Goal: Share content: Share content

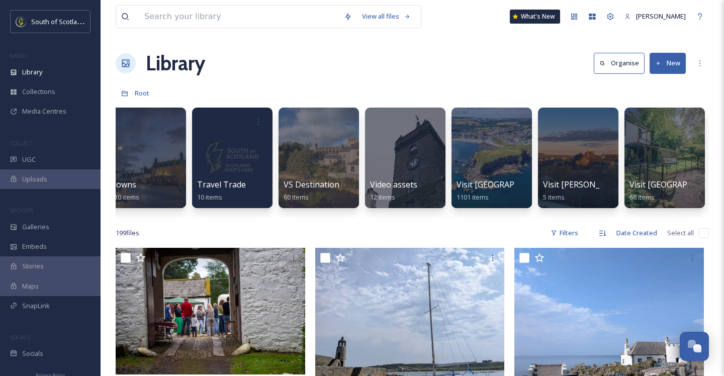
scroll to position [0, 3332]
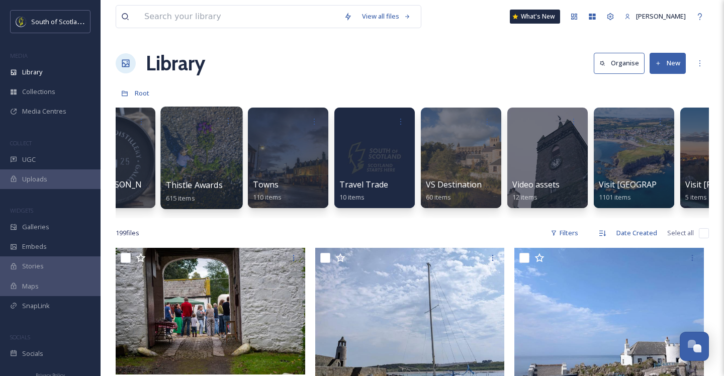
click at [181, 168] on div at bounding box center [201, 158] width 82 height 103
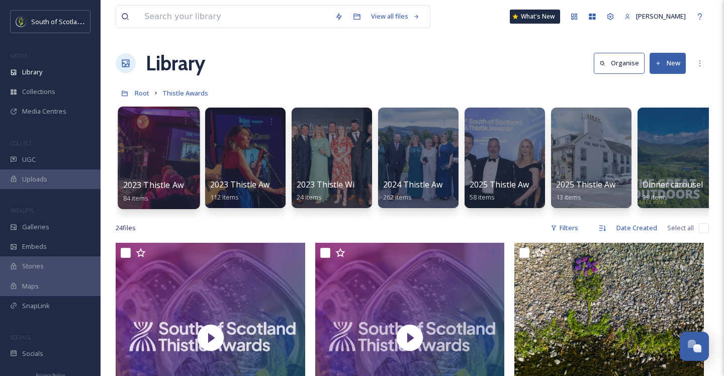
click at [147, 150] on div at bounding box center [159, 158] width 82 height 103
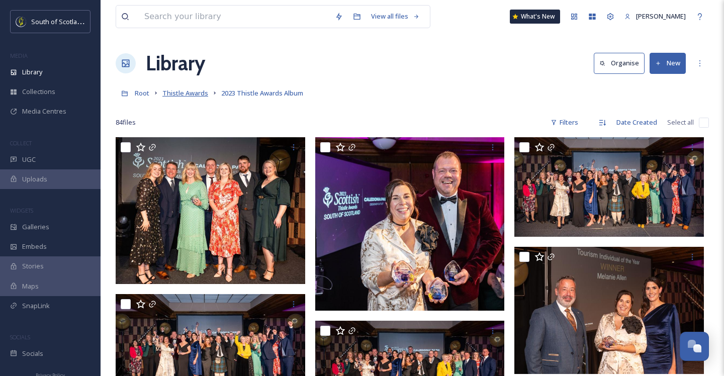
click at [192, 94] on span "Thistle Awards" at bounding box center [186, 93] width 46 height 9
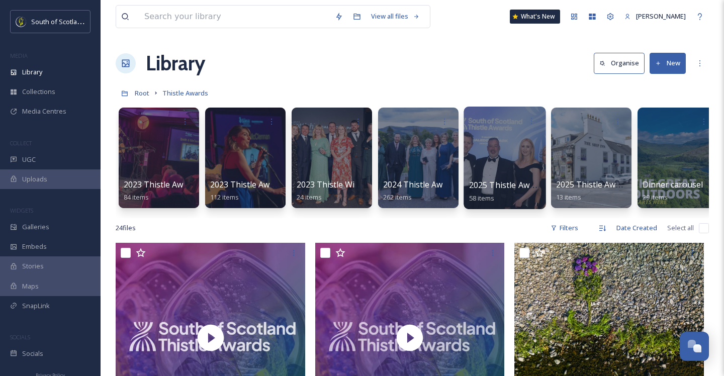
click at [467, 157] on div at bounding box center [505, 158] width 82 height 103
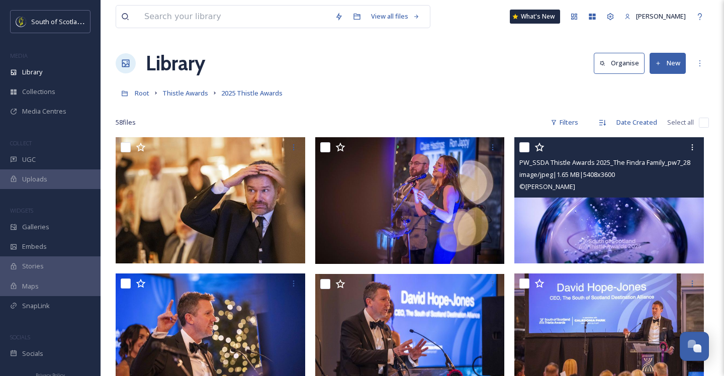
click at [575, 200] on img at bounding box center [610, 200] width 190 height 126
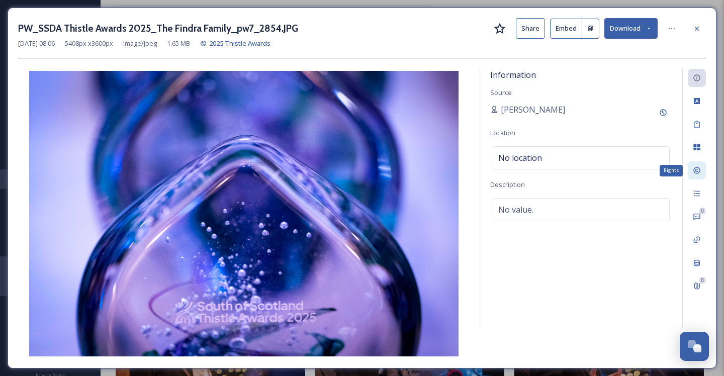
click at [698, 173] on icon at bounding box center [697, 171] width 8 height 8
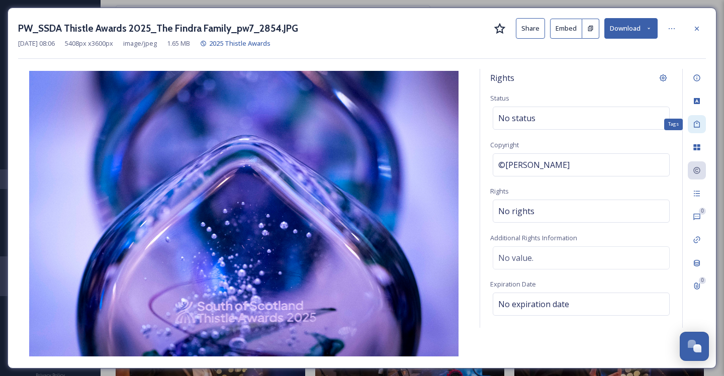
click at [700, 122] on icon at bounding box center [697, 124] width 6 height 7
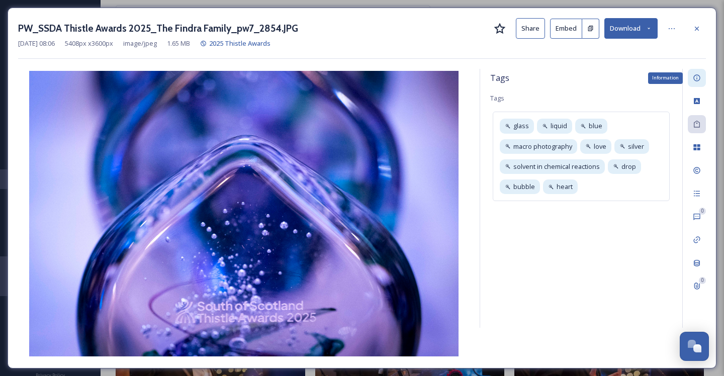
click at [699, 85] on div "Information" at bounding box center [697, 78] width 18 height 18
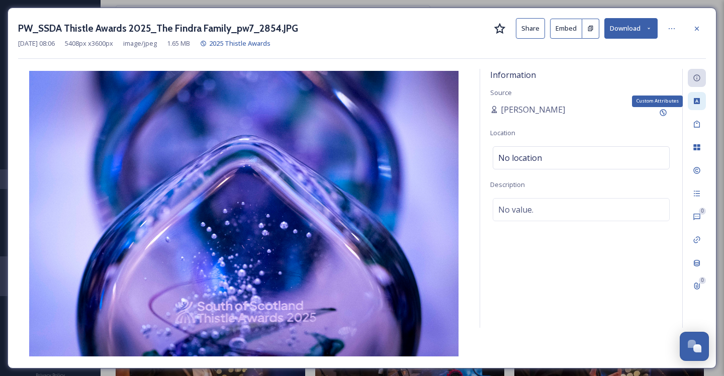
click at [697, 106] on div "Custom Attributes" at bounding box center [697, 101] width 18 height 18
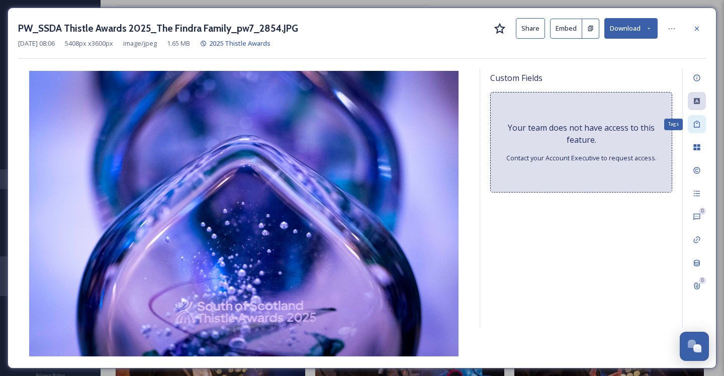
click at [696, 128] on div "Tags" at bounding box center [697, 124] width 18 height 18
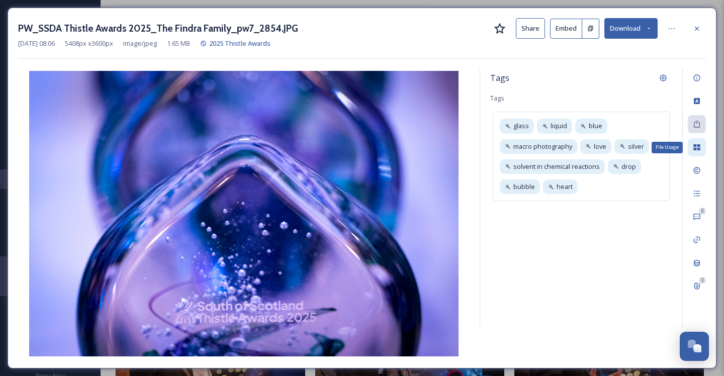
click at [696, 148] on icon at bounding box center [697, 147] width 7 height 6
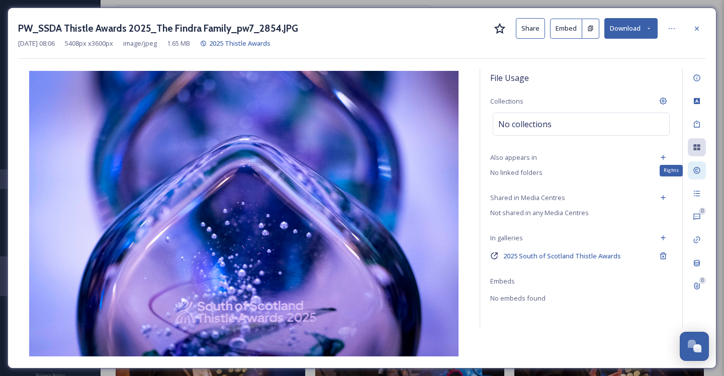
click at [696, 163] on div "Rights" at bounding box center [697, 170] width 18 height 18
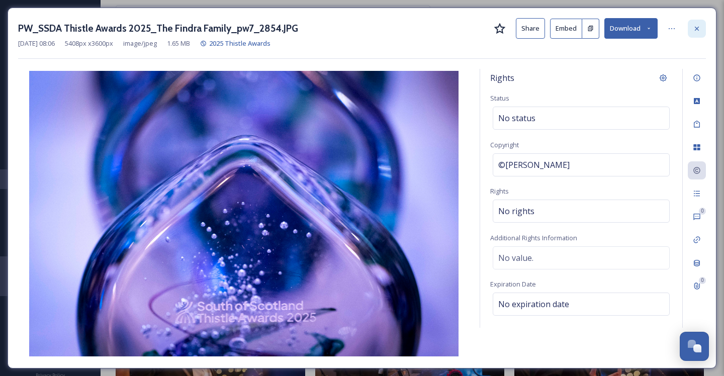
click at [699, 32] on div at bounding box center [697, 29] width 18 height 18
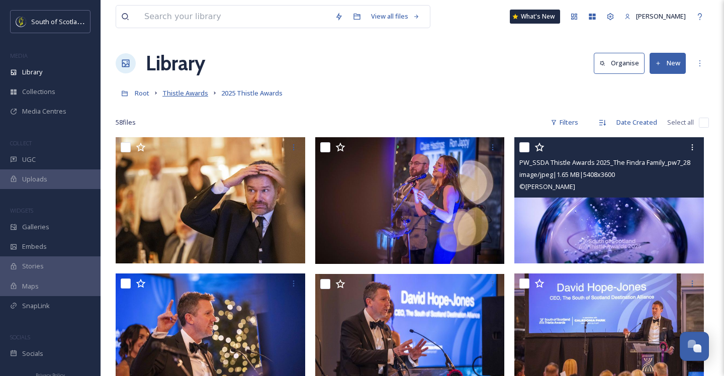
click at [191, 94] on span "Thistle Awards" at bounding box center [186, 93] width 46 height 9
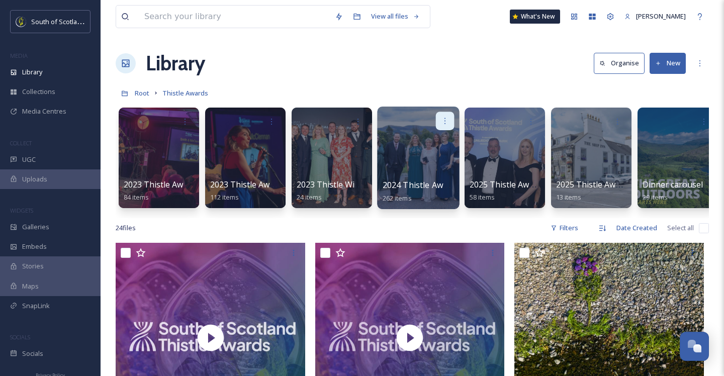
click at [436, 127] on div at bounding box center [445, 121] width 19 height 19
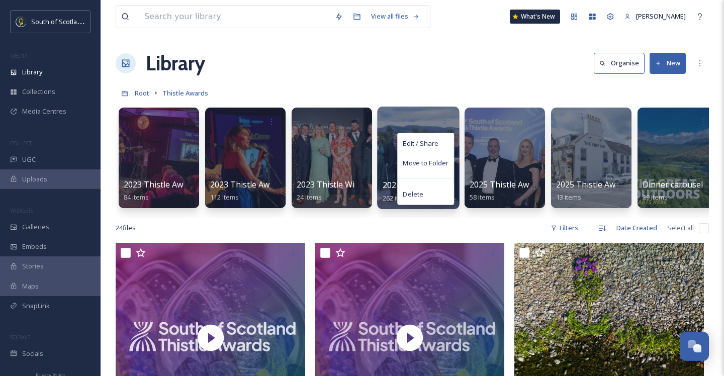
click at [377, 148] on div at bounding box center [418, 158] width 82 height 103
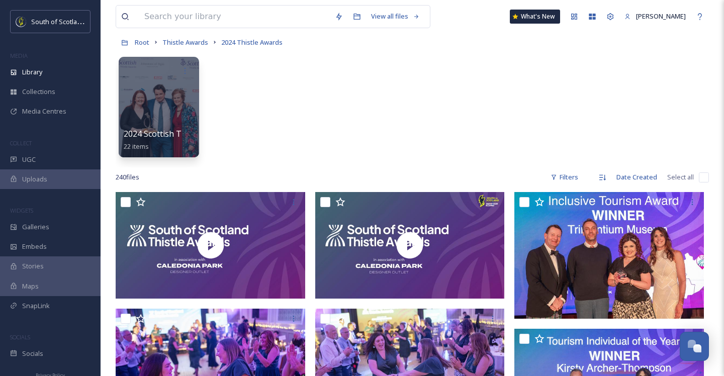
scroll to position [89, 0]
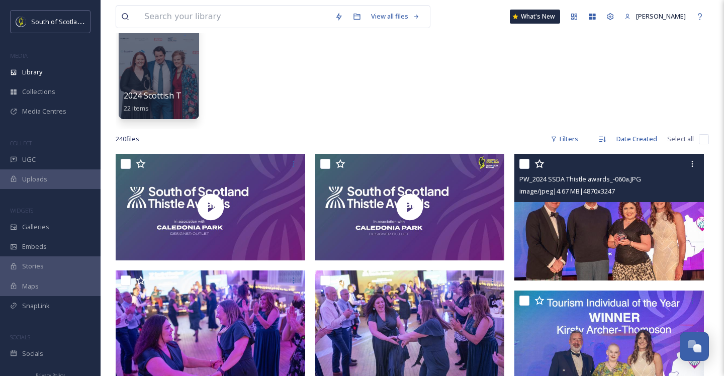
click at [637, 215] on img at bounding box center [610, 217] width 190 height 127
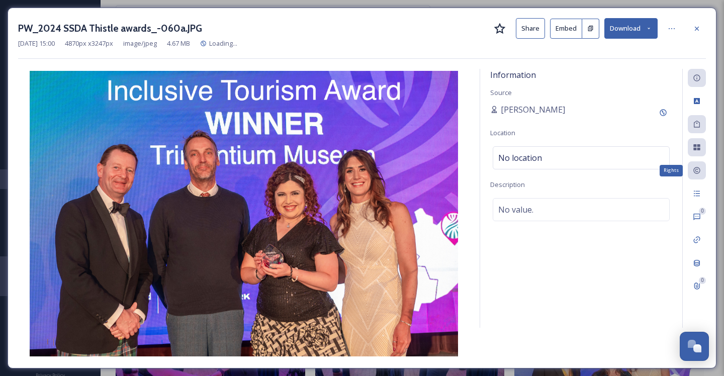
click at [698, 171] on icon at bounding box center [697, 171] width 7 height 7
click at [699, 172] on icon at bounding box center [697, 171] width 8 height 8
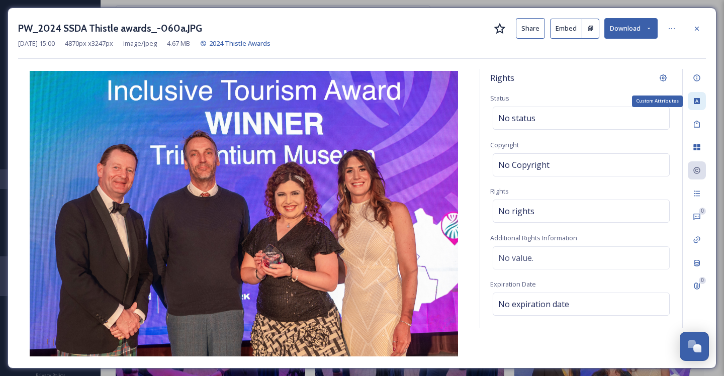
click at [697, 106] on div "Custom Attributes" at bounding box center [697, 101] width 18 height 18
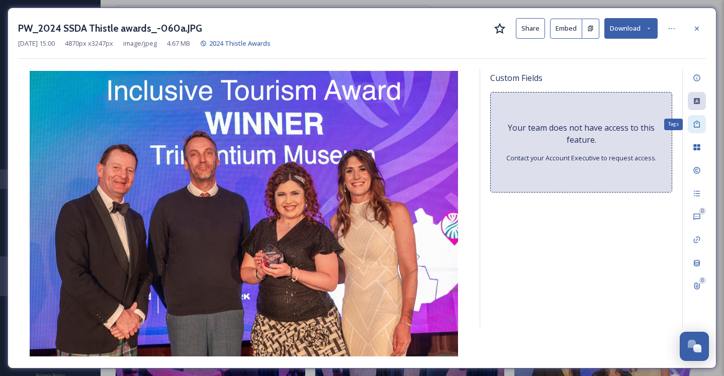
click at [697, 121] on icon at bounding box center [697, 124] width 6 height 7
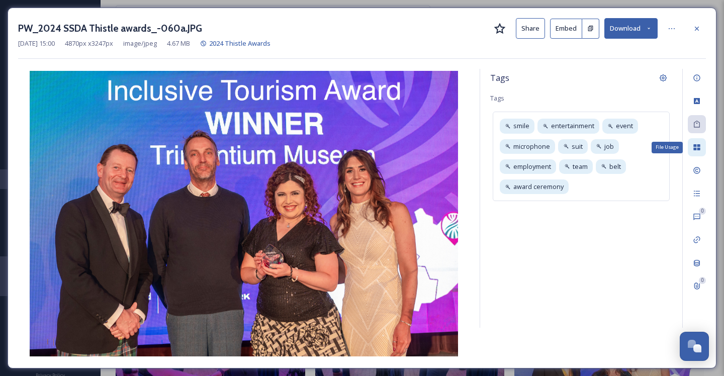
click at [697, 143] on icon at bounding box center [697, 147] width 8 height 8
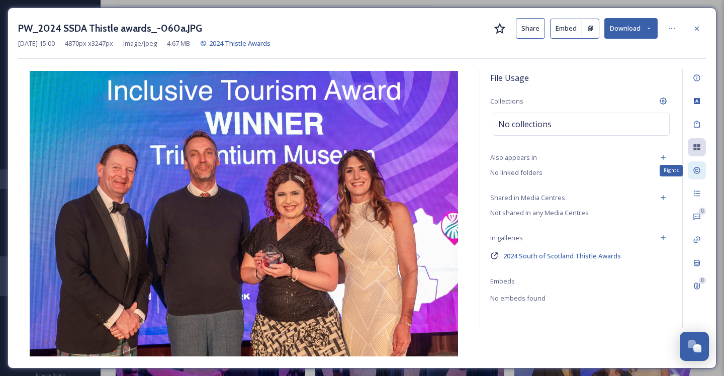
click at [697, 166] on div "Rights" at bounding box center [697, 170] width 18 height 18
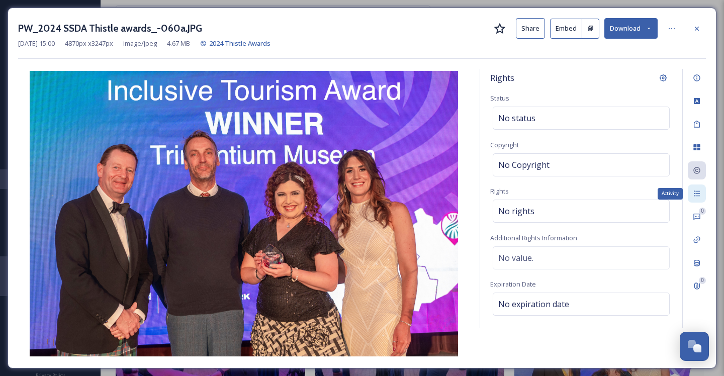
click at [697, 190] on icon at bounding box center [697, 194] width 8 height 8
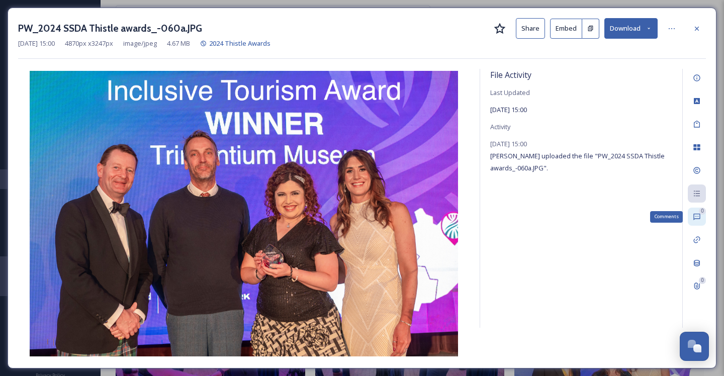
click at [697, 217] on icon at bounding box center [697, 217] width 8 height 8
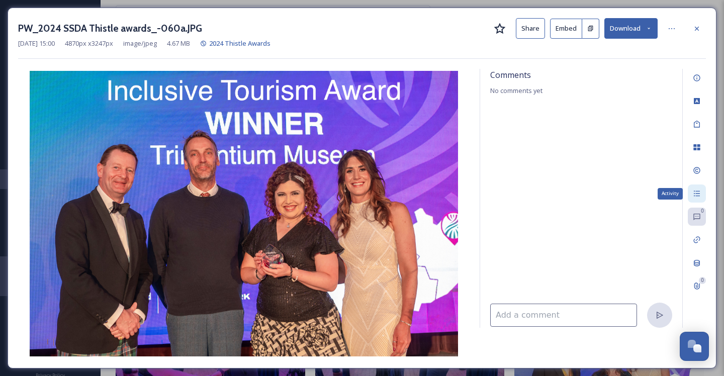
click at [696, 198] on div "Activity" at bounding box center [697, 194] width 18 height 18
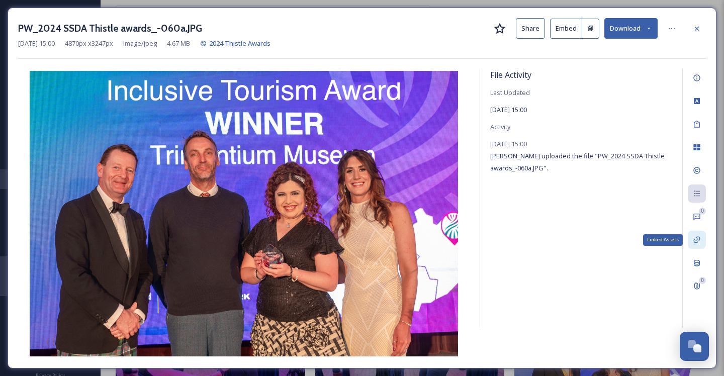
click at [698, 240] on icon at bounding box center [697, 240] width 8 height 8
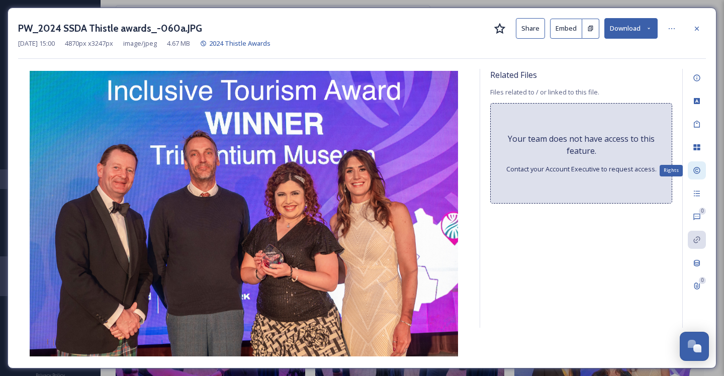
click at [698, 172] on icon at bounding box center [697, 171] width 8 height 8
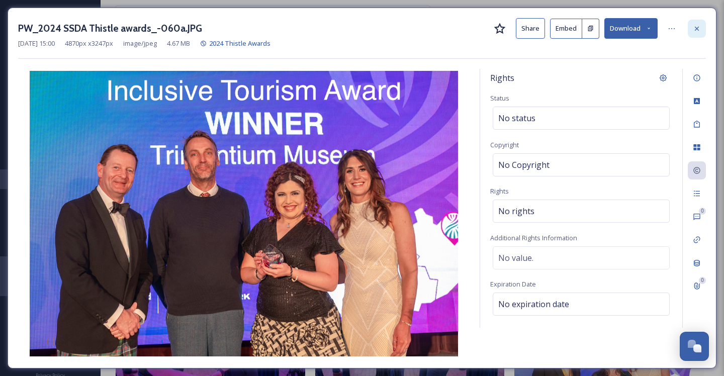
click at [698, 25] on icon at bounding box center [697, 29] width 8 height 8
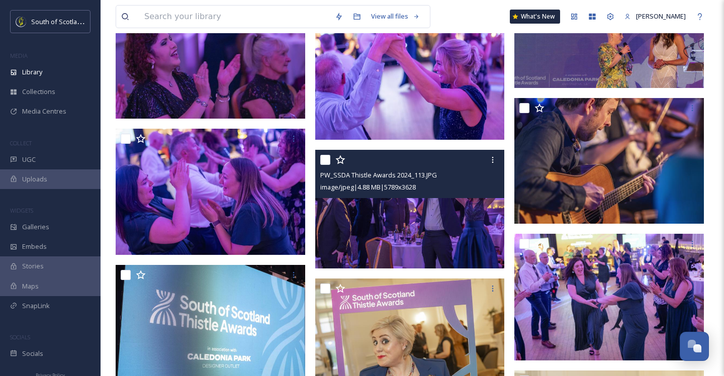
scroll to position [5143, 0]
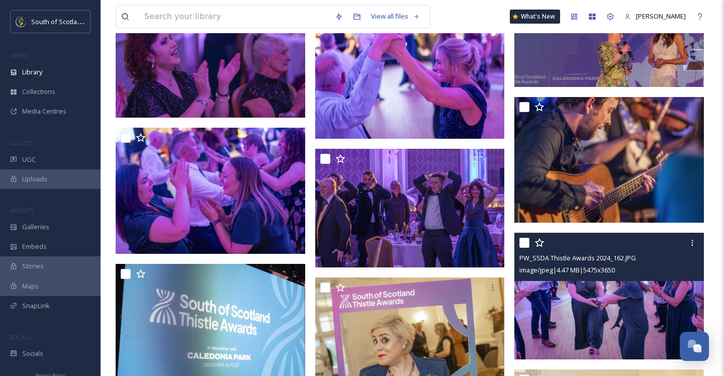
click at [603, 291] on img at bounding box center [610, 296] width 190 height 127
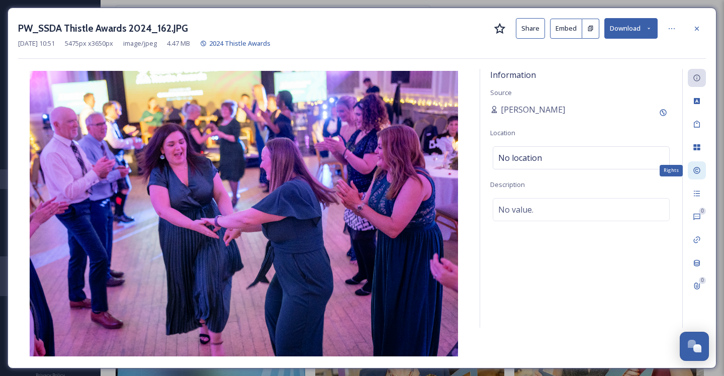
click at [693, 165] on div "Rights" at bounding box center [697, 170] width 18 height 18
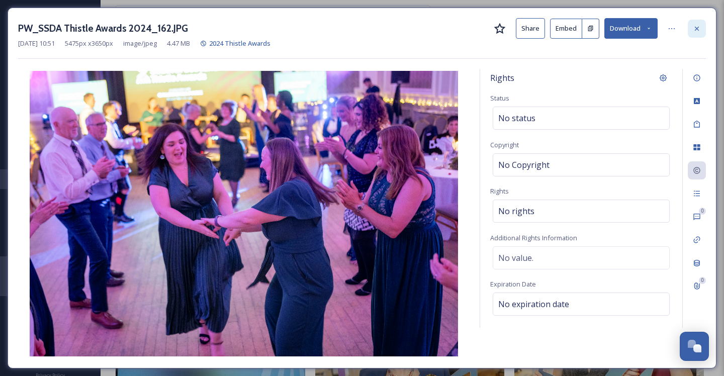
click at [701, 30] on div at bounding box center [697, 29] width 18 height 18
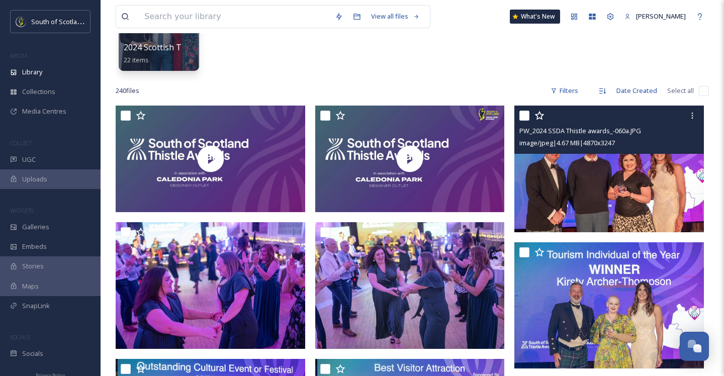
scroll to position [138, 0]
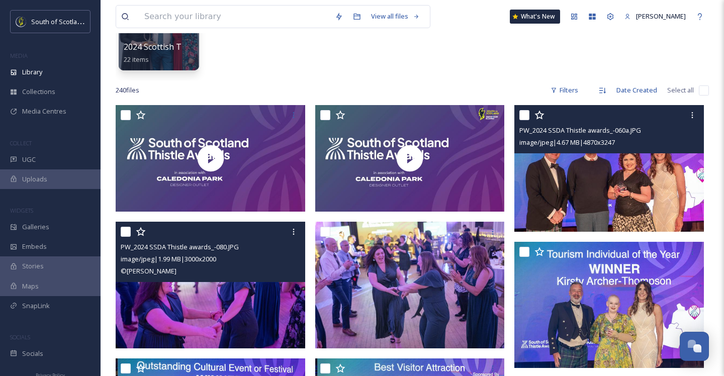
click at [264, 298] on img at bounding box center [211, 285] width 190 height 127
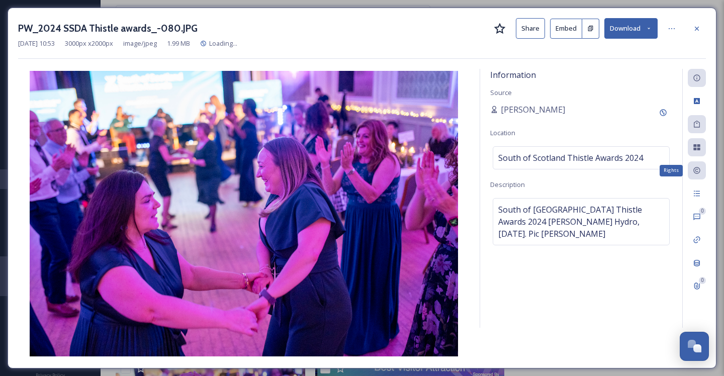
click at [691, 166] on div "Rights" at bounding box center [697, 170] width 18 height 18
click at [701, 171] on div "Rights" at bounding box center [697, 170] width 18 height 18
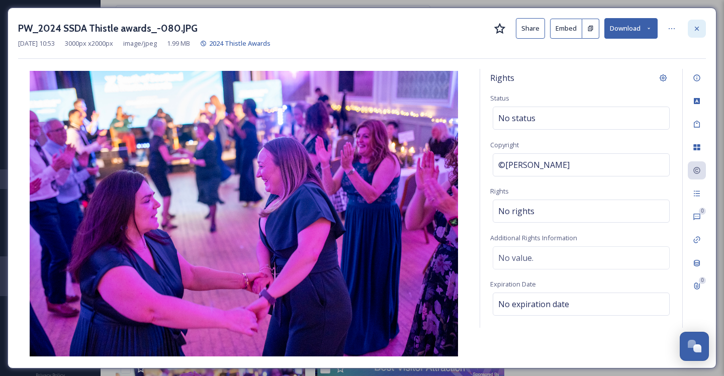
click at [699, 32] on div at bounding box center [697, 29] width 18 height 18
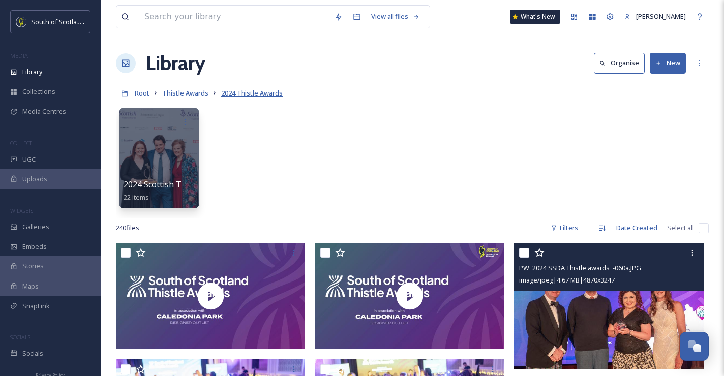
click at [234, 95] on span "2024 Thistle Awards" at bounding box center [251, 93] width 61 height 9
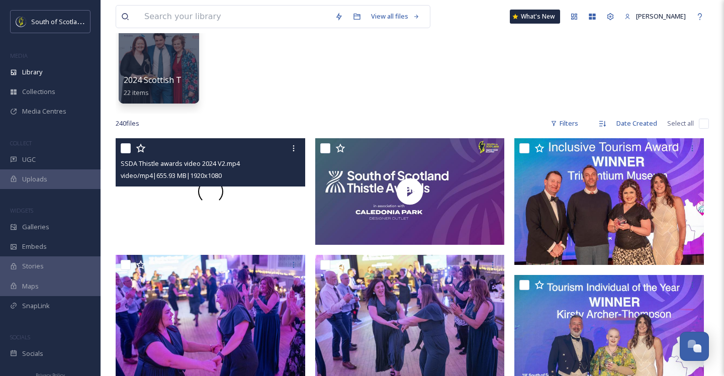
scroll to position [37, 0]
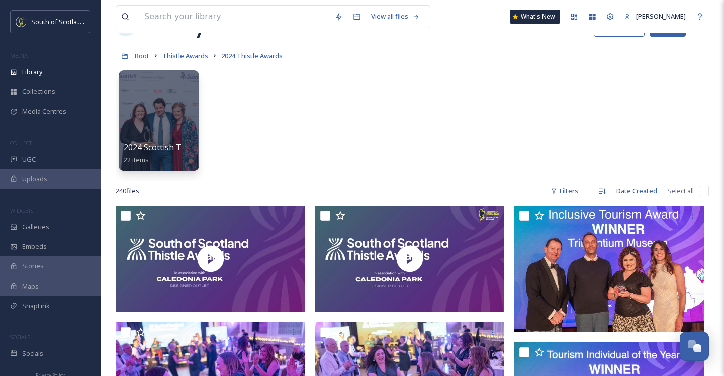
click at [192, 55] on span "Thistle Awards" at bounding box center [186, 55] width 46 height 9
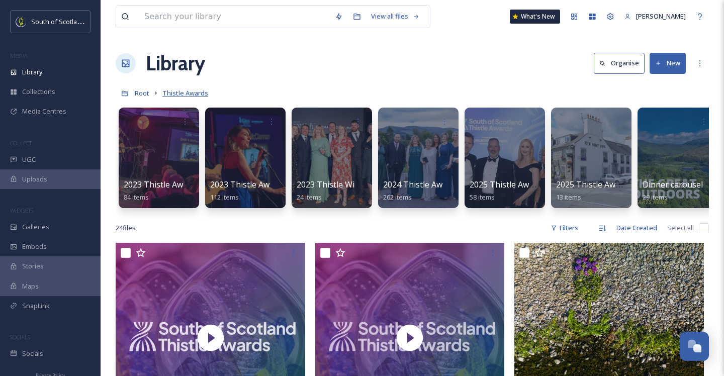
click at [192, 90] on span "Thistle Awards" at bounding box center [186, 93] width 46 height 9
click at [398, 156] on div at bounding box center [418, 158] width 82 height 103
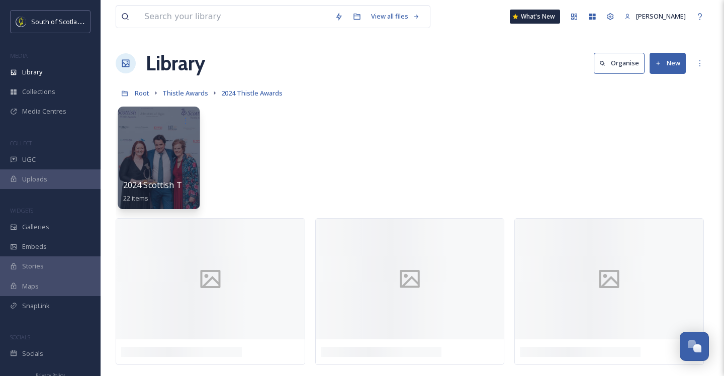
click at [167, 148] on div at bounding box center [159, 158] width 82 height 103
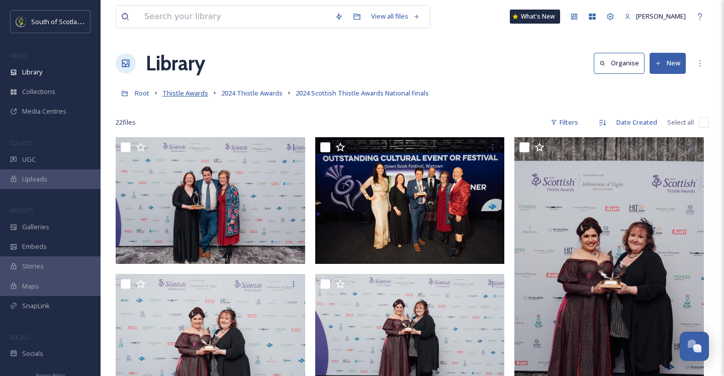
click at [191, 94] on span "Thistle Awards" at bounding box center [186, 93] width 46 height 9
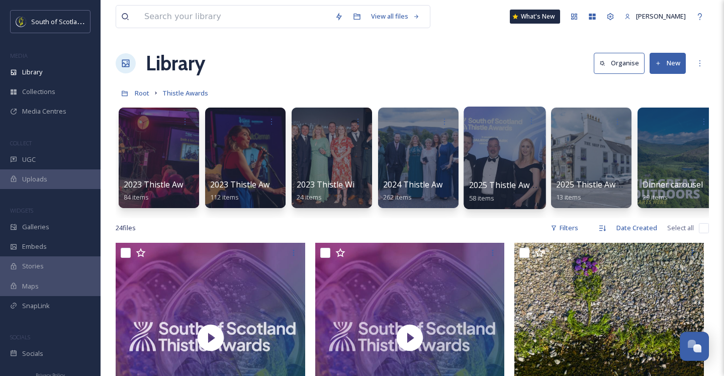
click at [502, 155] on div at bounding box center [505, 158] width 82 height 103
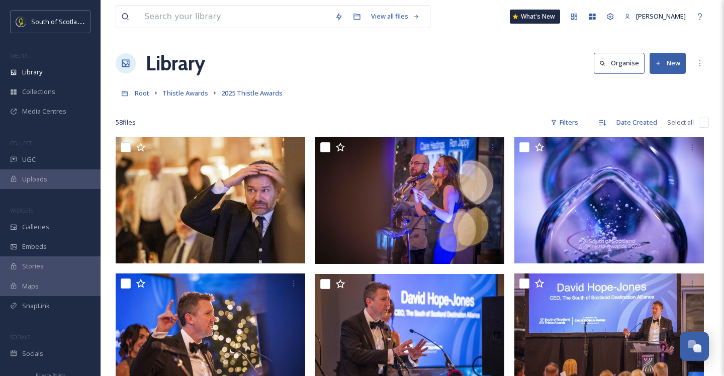
click at [707, 121] on input "checkbox" at bounding box center [704, 123] width 10 height 10
checkbox input "true"
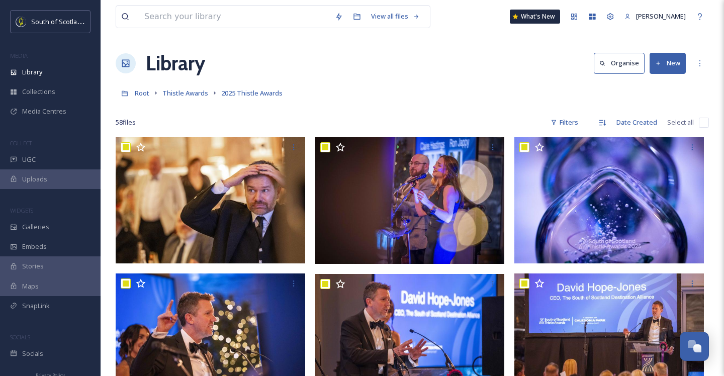
checkbox input "true"
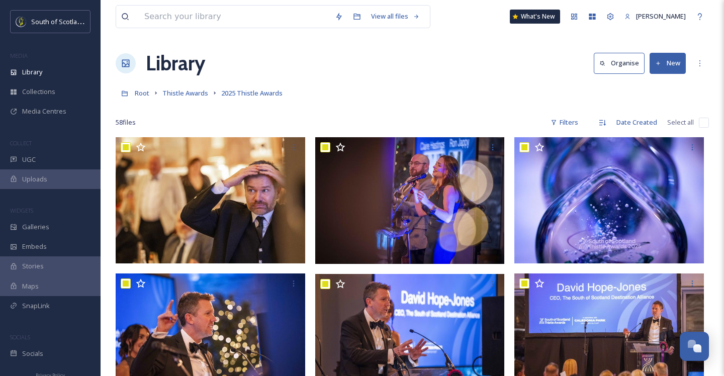
checkbox input "true"
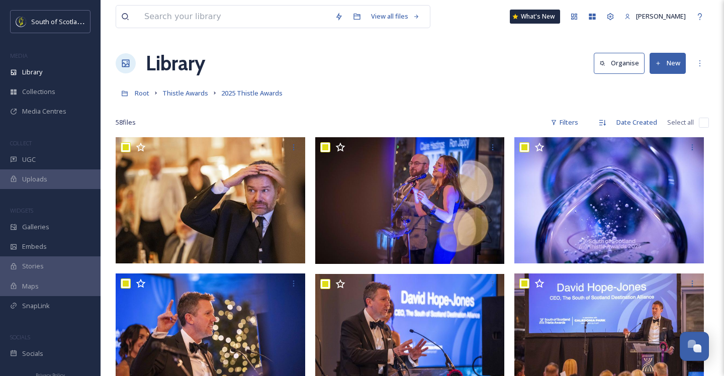
checkbox input "true"
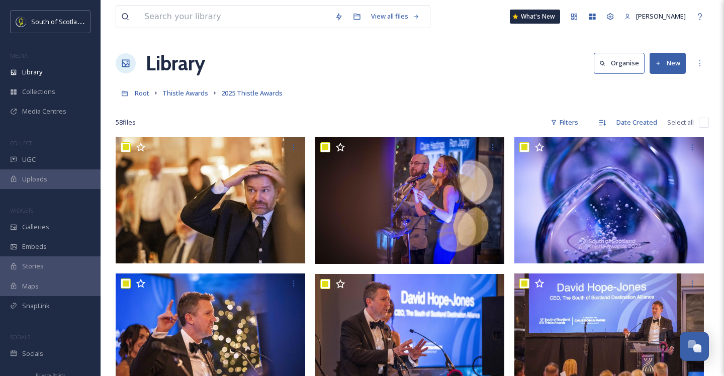
checkbox input "true"
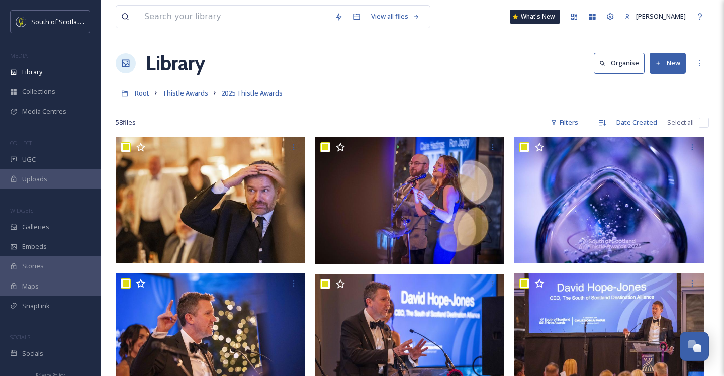
checkbox input "true"
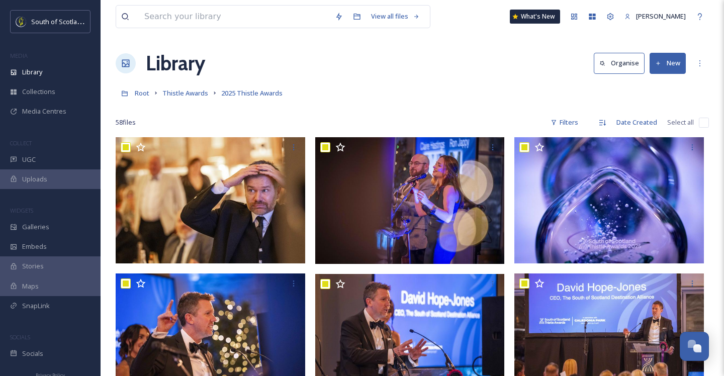
checkbox input "true"
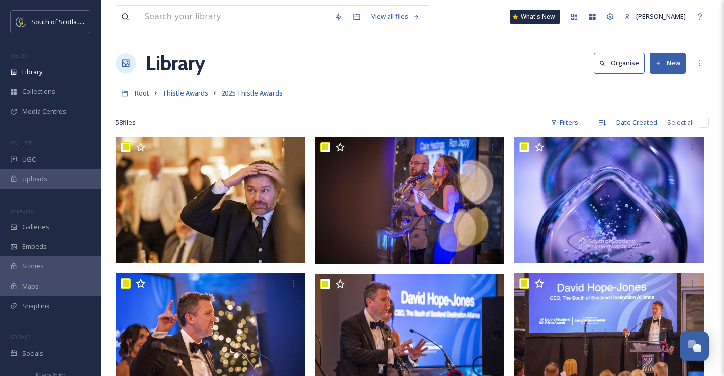
checkbox input "true"
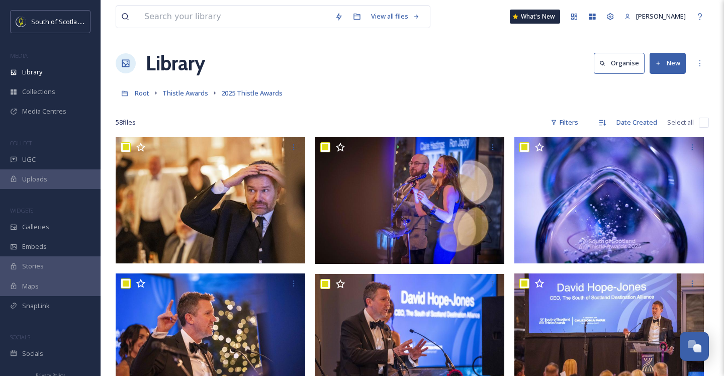
checkbox input "true"
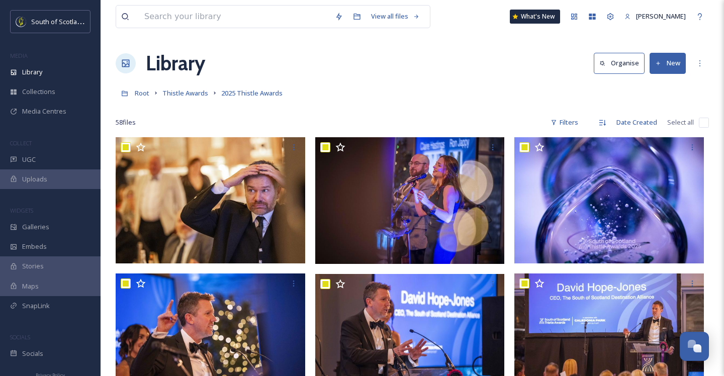
checkbox input "true"
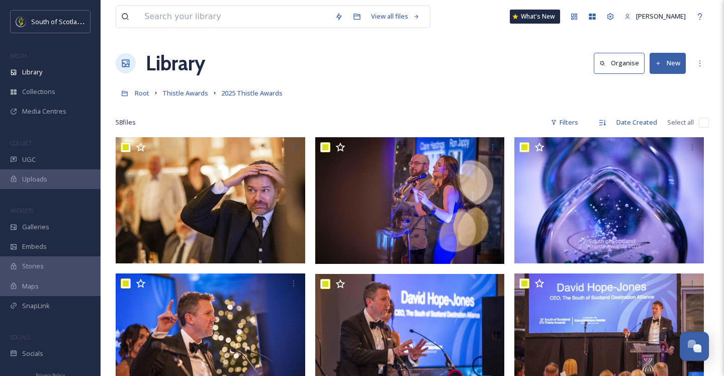
checkbox input "true"
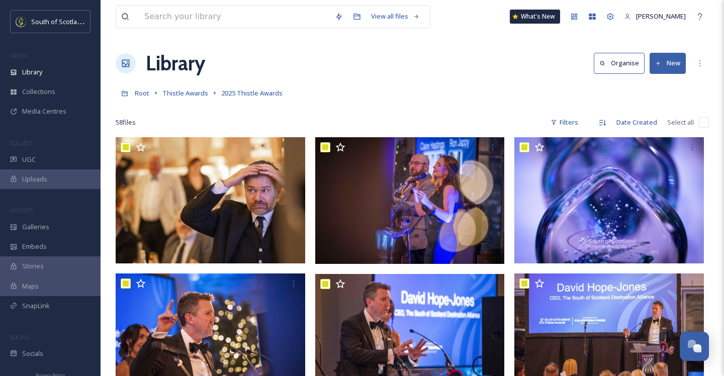
checkbox input "true"
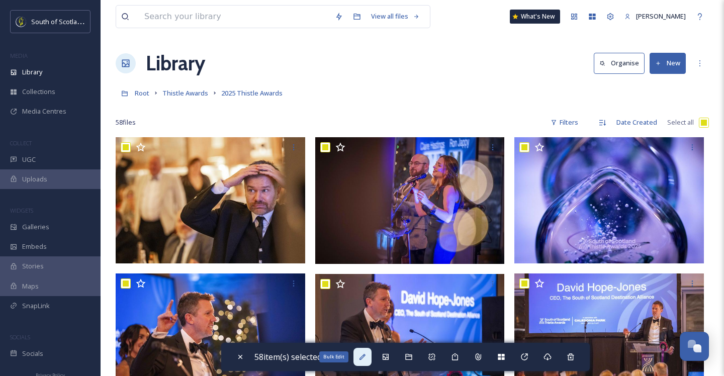
click at [367, 359] on icon at bounding box center [363, 357] width 8 height 8
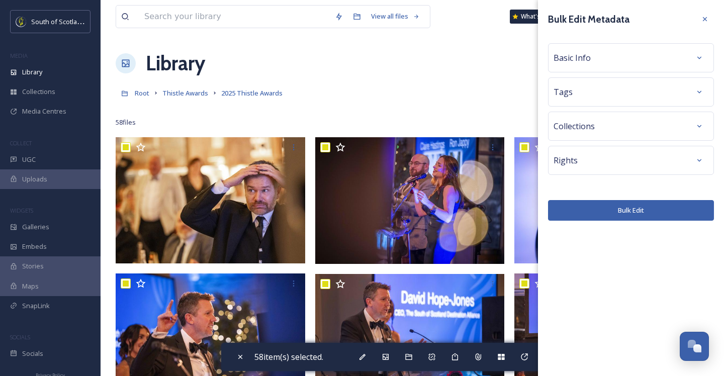
click at [675, 65] on div "Basic Info" at bounding box center [631, 58] width 155 height 18
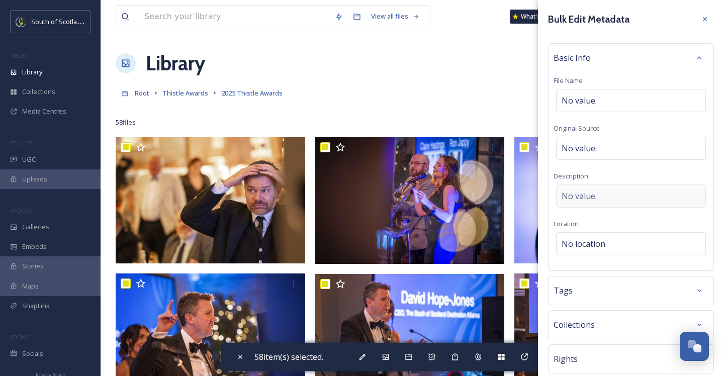
click at [615, 198] on div "No value." at bounding box center [631, 196] width 150 height 23
click at [615, 197] on textarea at bounding box center [631, 227] width 155 height 84
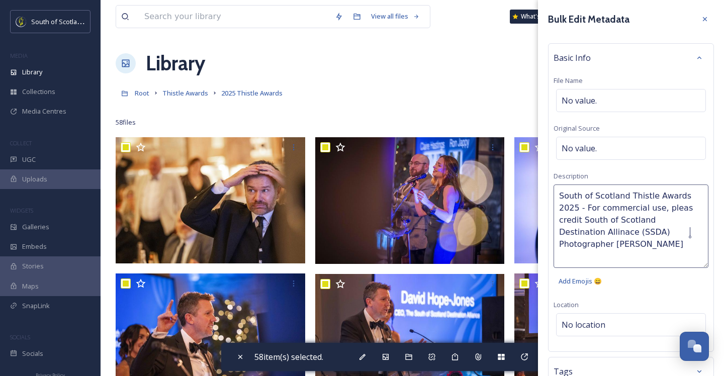
click at [660, 209] on textarea "South of Scotland Thistle Awards 2025 - For commercial use, pleas credit South …" at bounding box center [631, 227] width 155 height 84
click at [694, 199] on textarea "South of Scotland Thistle Awards 2025 - For commercial use, pleas credit South …" at bounding box center [631, 227] width 155 height 84
click at [659, 208] on textarea "South of Scotland Thistle Awards 2025 - For commercial use, pleas credit South …" at bounding box center [631, 227] width 155 height 84
click at [680, 220] on textarea "South of Scotland Thistle Awards 2025 - For commercial use, please credit South…" at bounding box center [631, 227] width 155 height 84
click at [0, 0] on lt-strong "an" at bounding box center [0, 0] width 0 height 0
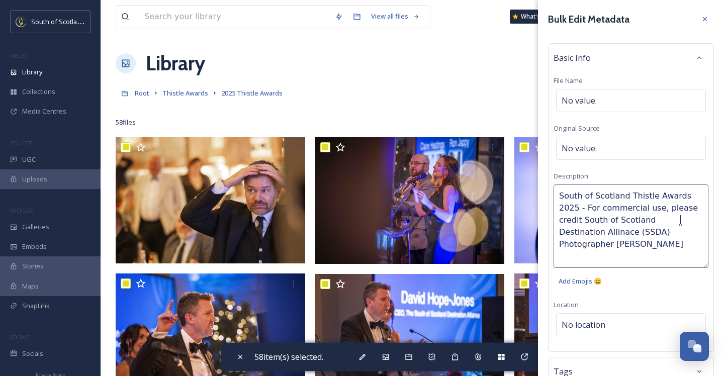
type textarea "South of Scotland Thistle Awards 2025 - For commercial use, please credit South…"
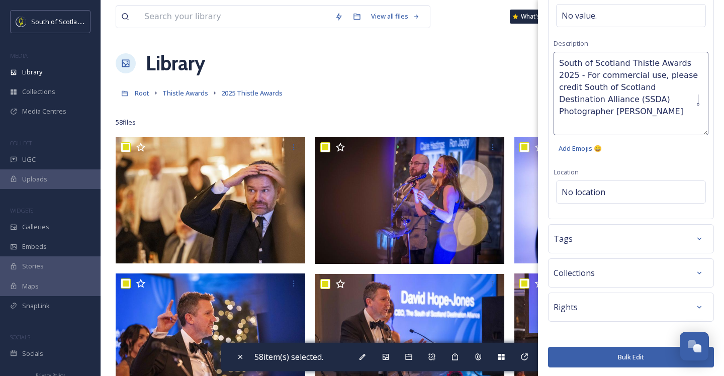
scroll to position [99, 0]
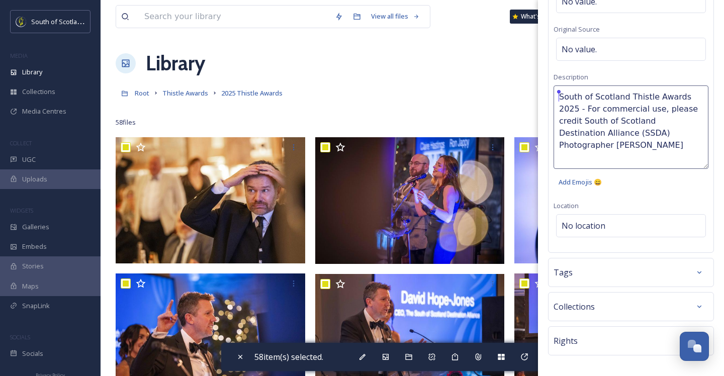
drag, startPoint x: 694, startPoint y: 134, endPoint x: 525, endPoint y: 93, distance: 174.6
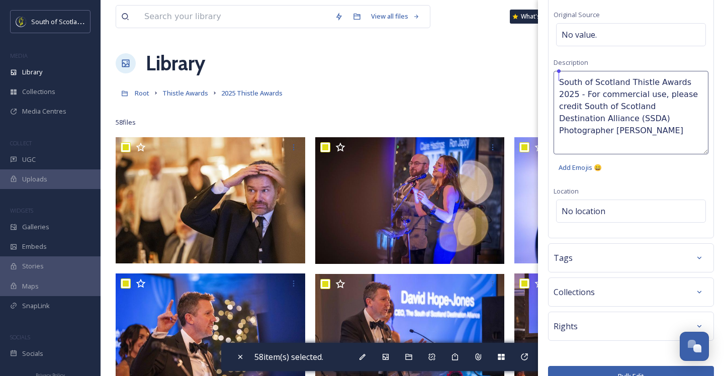
scroll to position [126, 0]
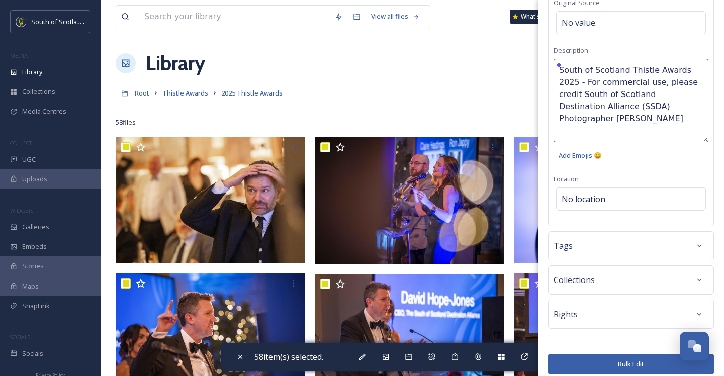
click at [610, 241] on div "Tags" at bounding box center [631, 246] width 155 height 18
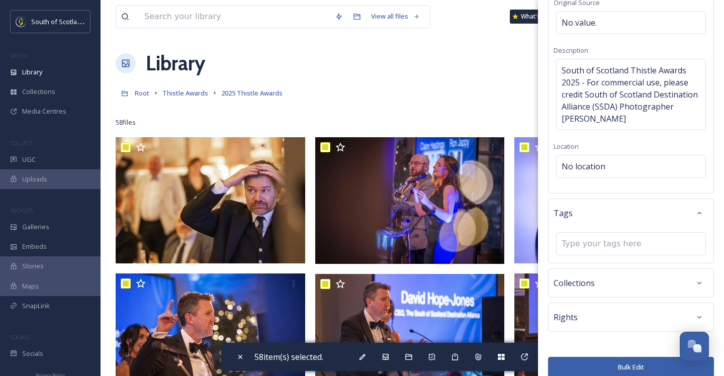
click at [604, 271] on div "Collections" at bounding box center [631, 283] width 166 height 29
click at [598, 310] on div "Rights" at bounding box center [631, 317] width 155 height 18
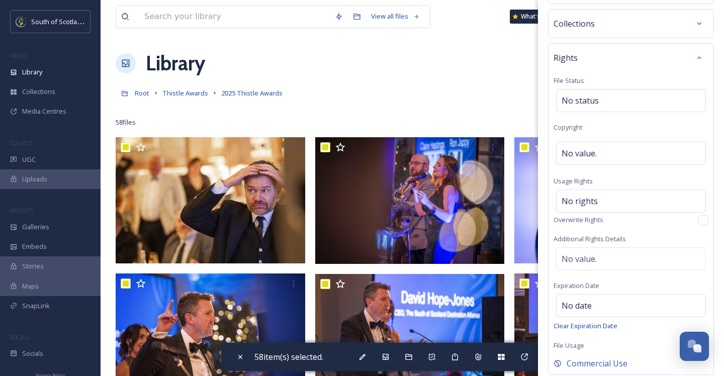
scroll to position [393, 0]
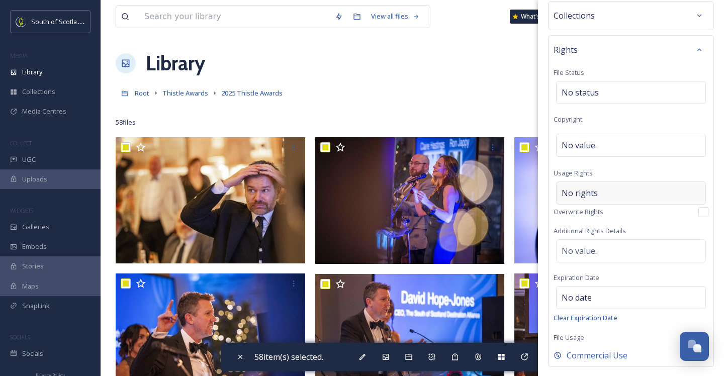
click at [617, 191] on div "No rights" at bounding box center [631, 193] width 150 height 23
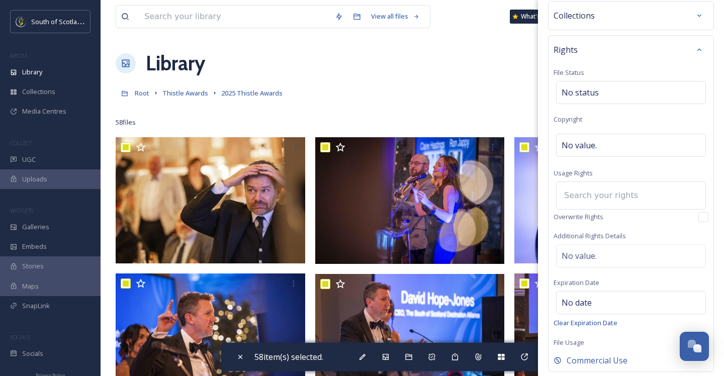
click at [610, 198] on input at bounding box center [614, 196] width 111 height 22
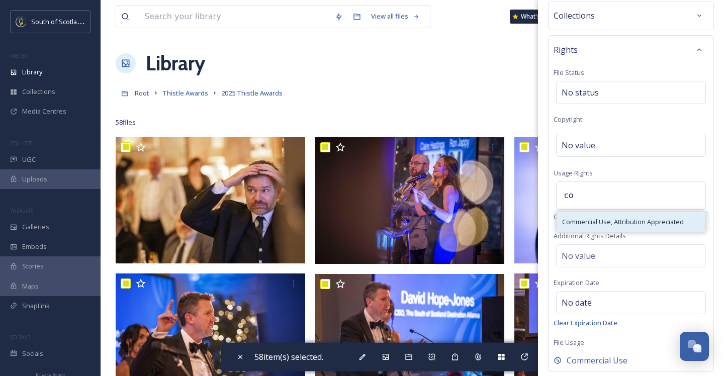
type input "co"
click at [612, 222] on span "Commercial Use, Attribution Appreciated" at bounding box center [623, 222] width 122 height 10
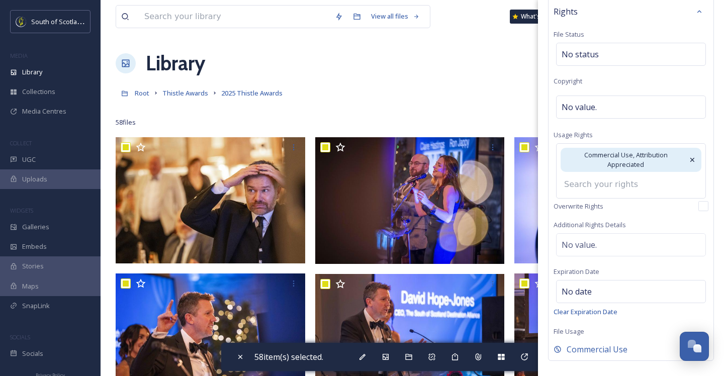
scroll to position [472, 0]
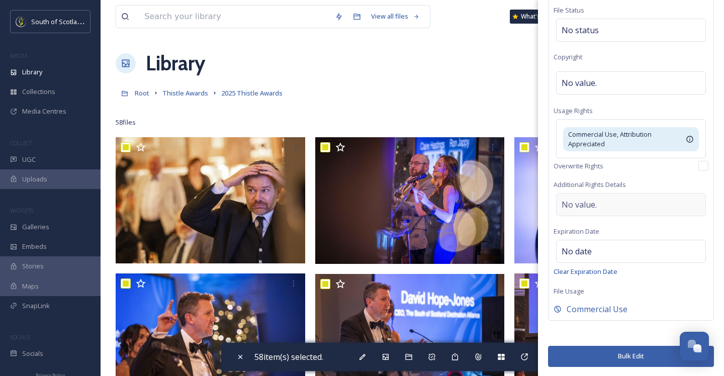
click at [639, 209] on div "No value." at bounding box center [631, 204] width 150 height 23
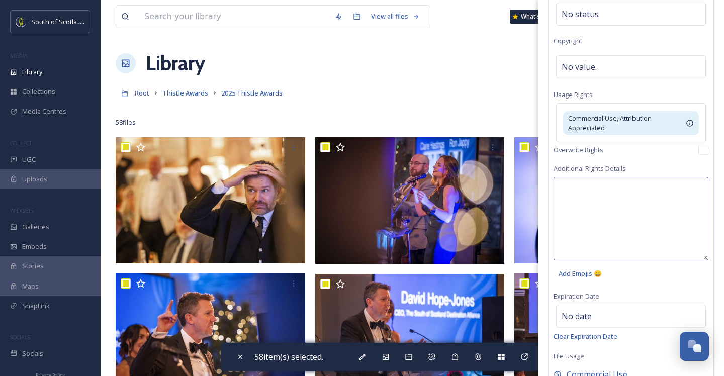
click at [639, 210] on textarea at bounding box center [631, 219] width 155 height 84
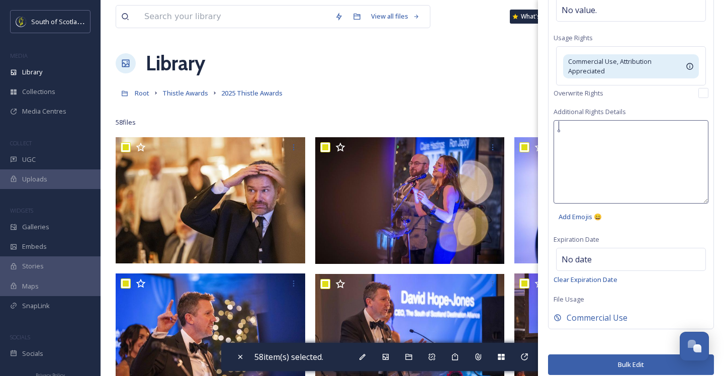
scroll to position [536, 0]
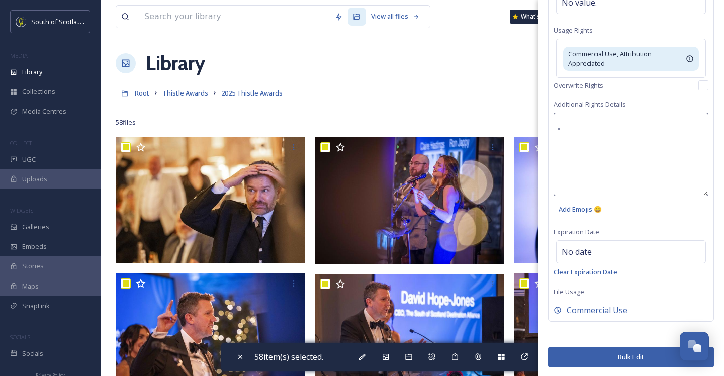
paste textarea "South of Scotland Thistle Awards 2025 - For commercial use, please credit South…"
type textarea "South of Scotland Thistle Awards 2025 - For commercial use, please credit South…"
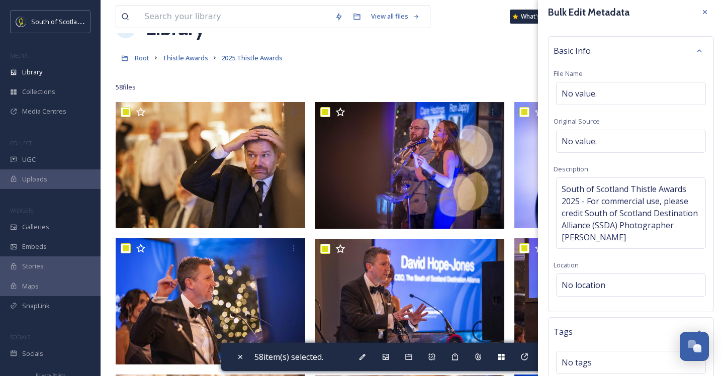
scroll to position [10, 0]
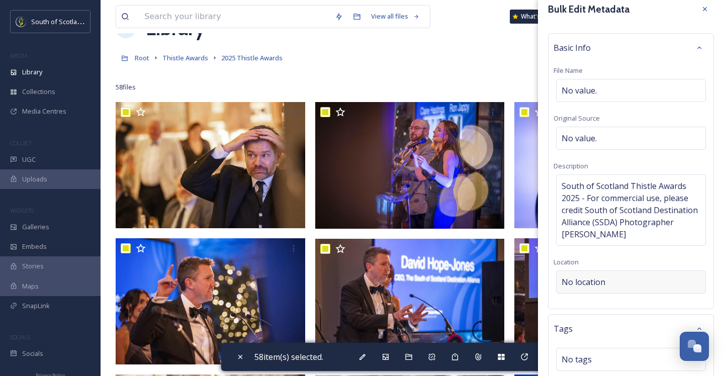
click at [615, 286] on div "No location" at bounding box center [631, 282] width 150 height 23
click at [615, 286] on input at bounding box center [631, 282] width 149 height 22
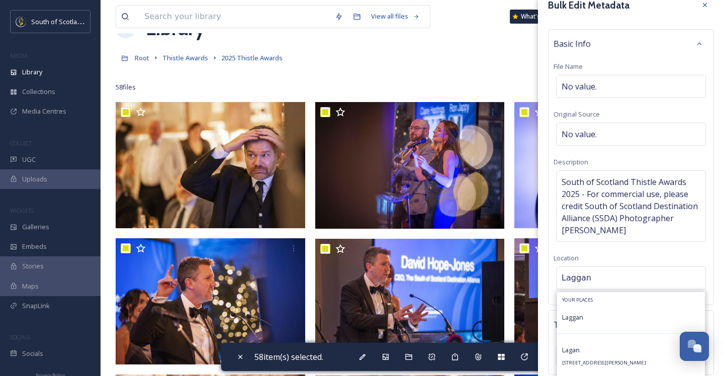
scroll to position [15, 0]
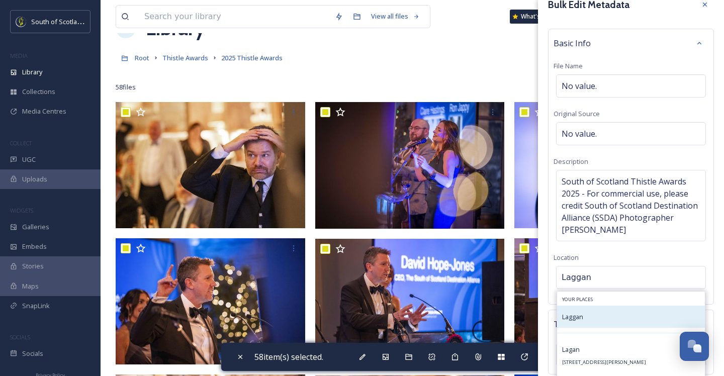
type input "Laggan"
click at [576, 314] on span "Laggan" at bounding box center [572, 316] width 21 height 9
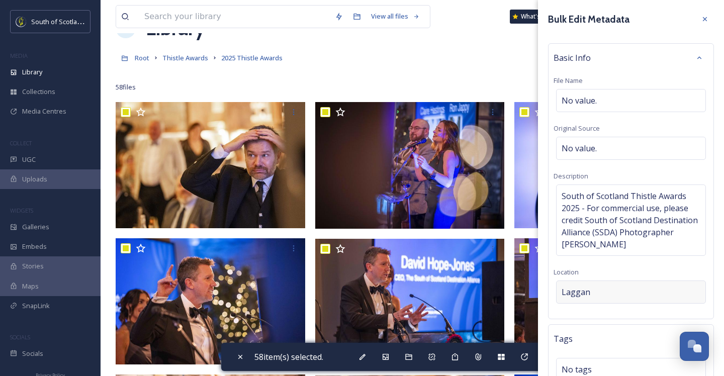
scroll to position [504, 0]
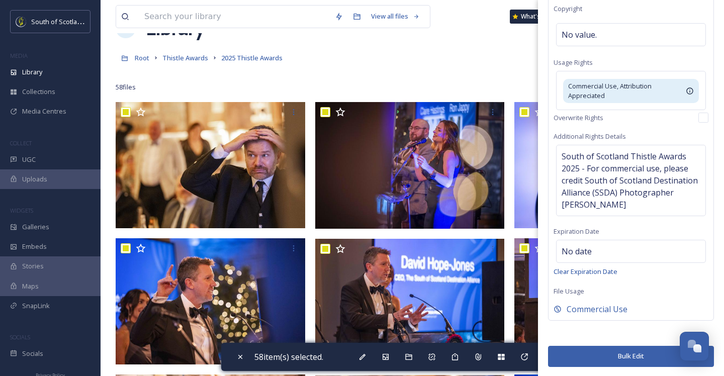
click at [612, 355] on button "Bulk Edit" at bounding box center [631, 356] width 166 height 21
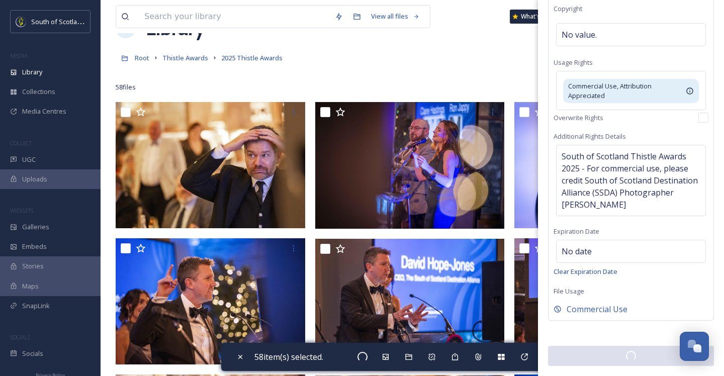
checkbox input "false"
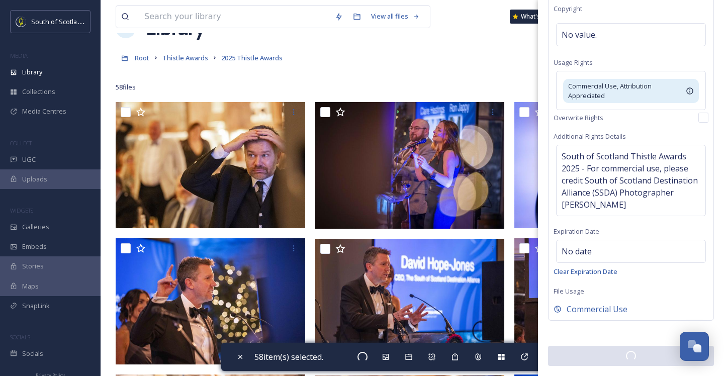
checkbox input "false"
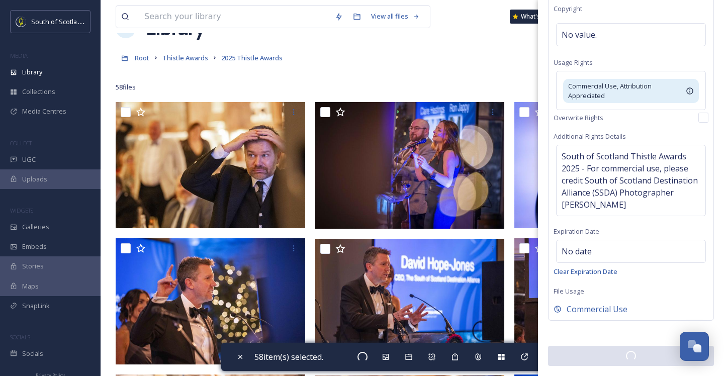
checkbox input "false"
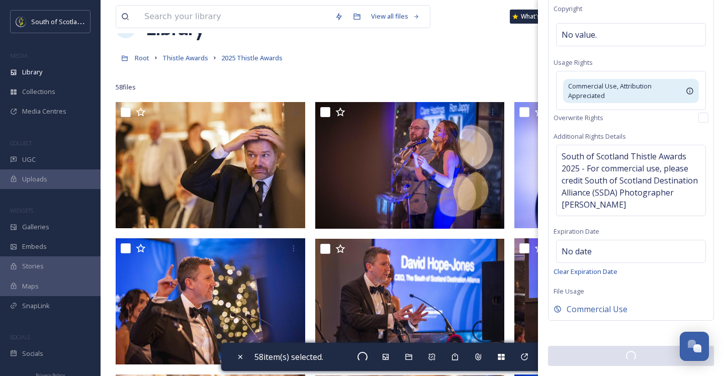
checkbox input "false"
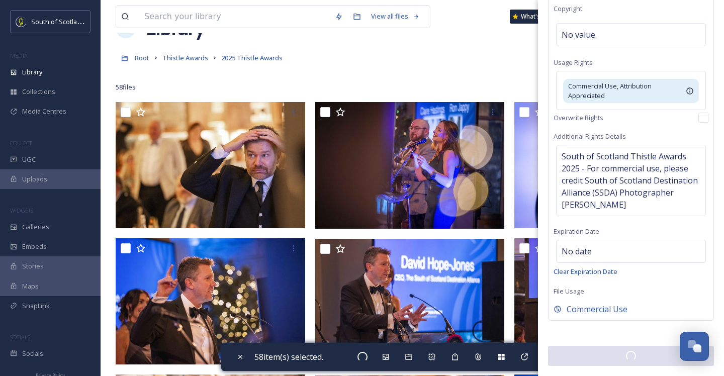
checkbox input "false"
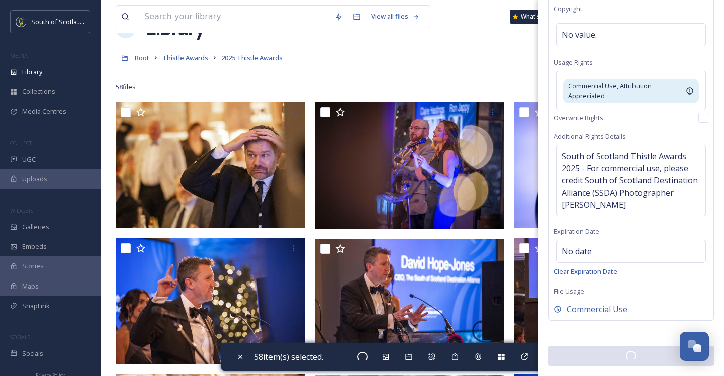
checkbox input "false"
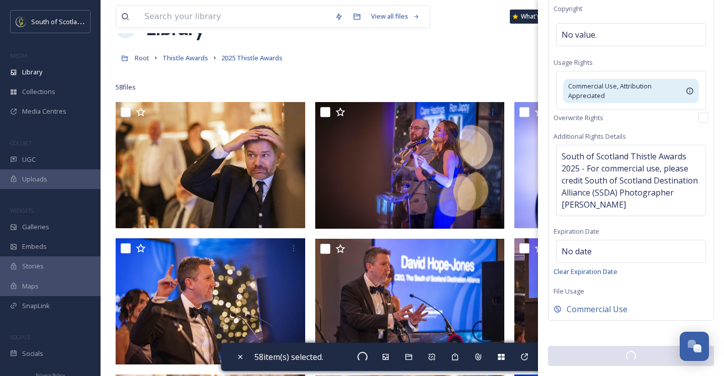
checkbox input "false"
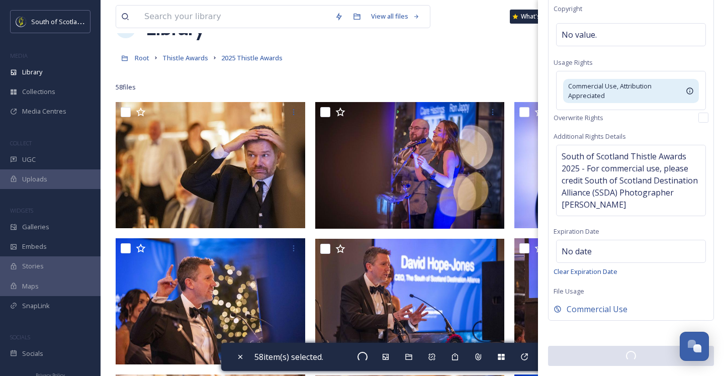
checkbox input "false"
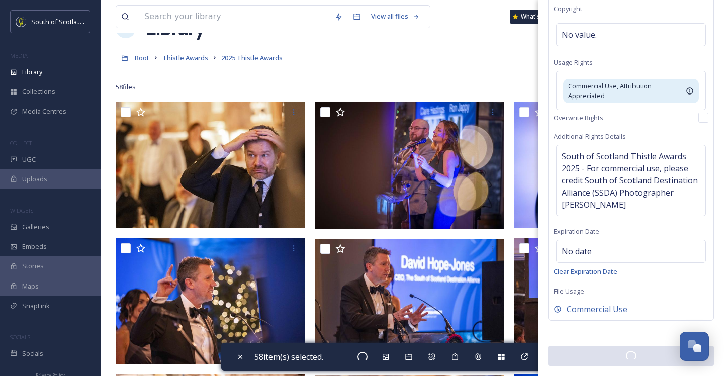
checkbox input "false"
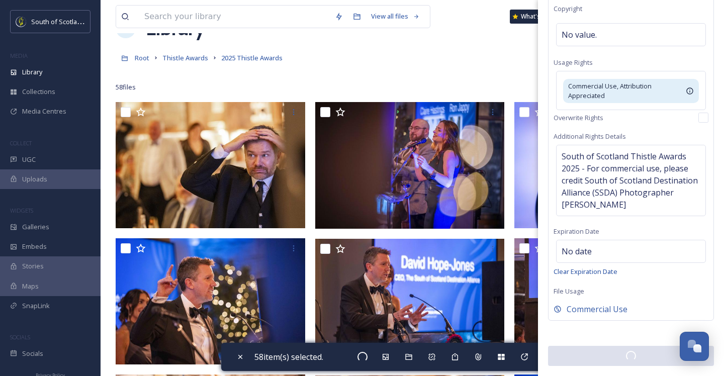
checkbox input "false"
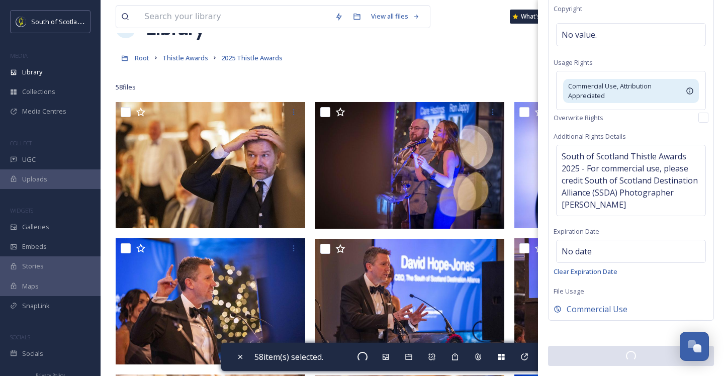
checkbox input "false"
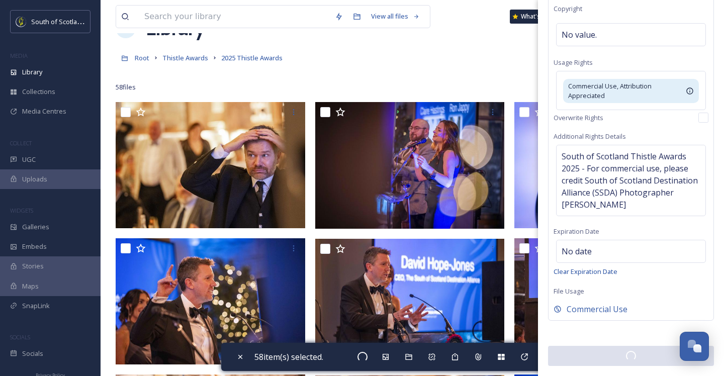
checkbox input "false"
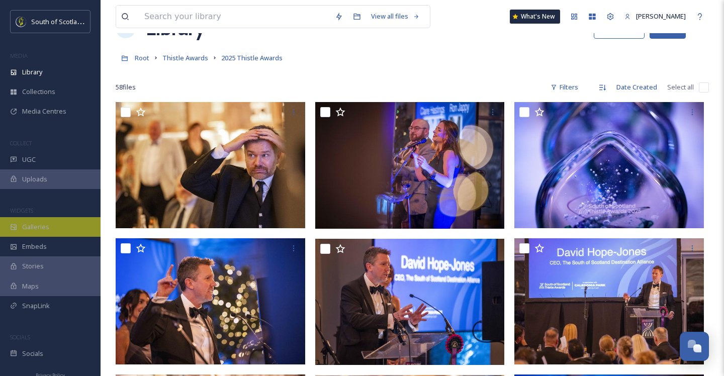
click at [18, 230] on div "Galleries" at bounding box center [50, 227] width 101 height 20
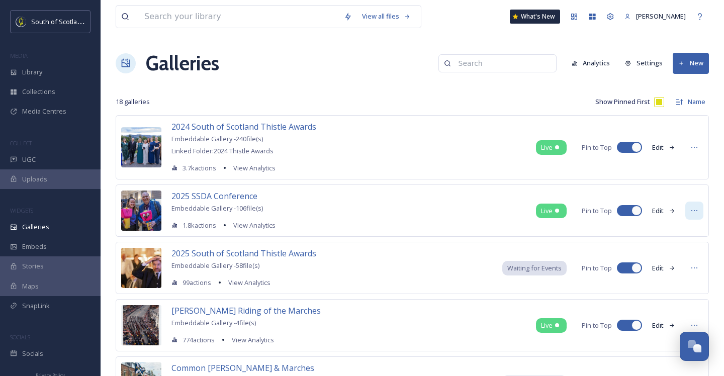
click at [699, 211] on div at bounding box center [695, 211] width 18 height 18
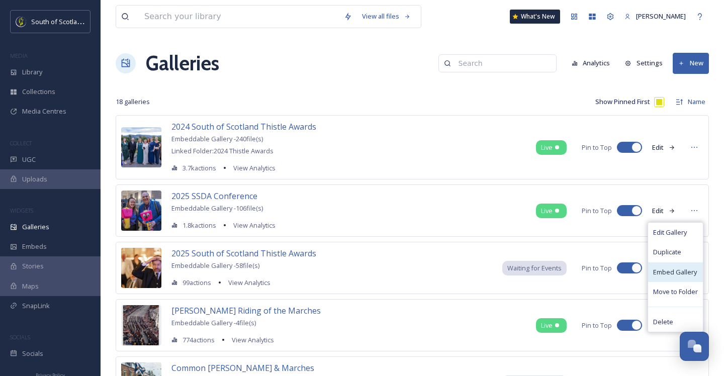
click at [680, 272] on span "Embed Gallery" at bounding box center [676, 273] width 44 height 10
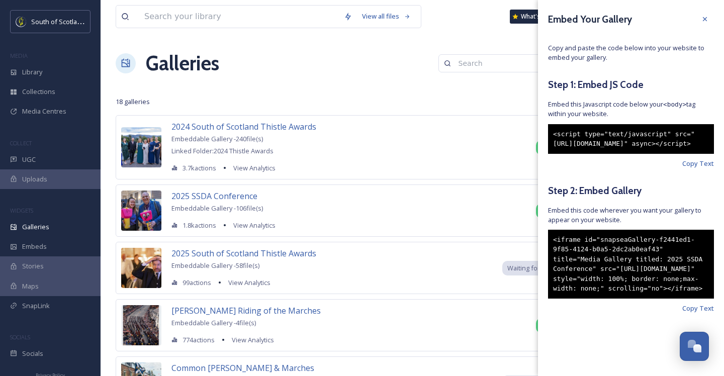
drag, startPoint x: 619, startPoint y: 163, endPoint x: 547, endPoint y: 130, distance: 79.0
click at [547, 130] on div "Embed Your Gallery Copy and paste the code below into your website to embed you…" at bounding box center [631, 177] width 186 height 354
copy div "<script type="text/javascript" src="[URL][DOMAIN_NAME]" async></script>"
click at [603, 299] on div "<iframe id="snapseaGallery-f2441ed1-9f85-4124-b0a5-2dc2ab0eaf43" title="Media G…" at bounding box center [631, 264] width 166 height 69
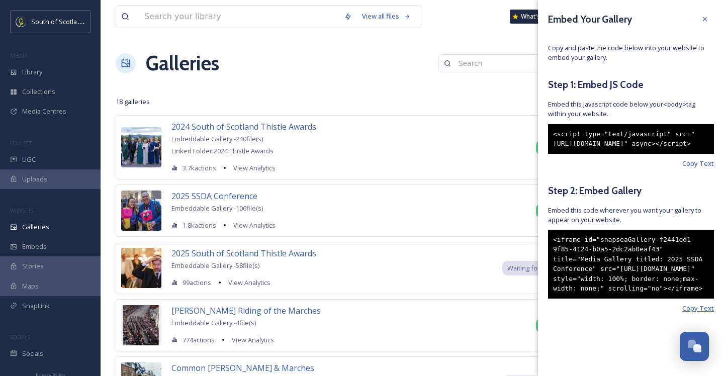
click at [713, 313] on span "Copy Text" at bounding box center [699, 309] width 32 height 10
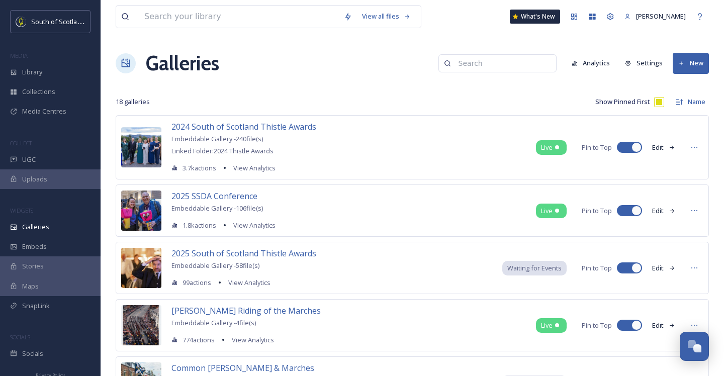
click at [397, 94] on div "18 galleries" at bounding box center [264, 102] width 297 height 17
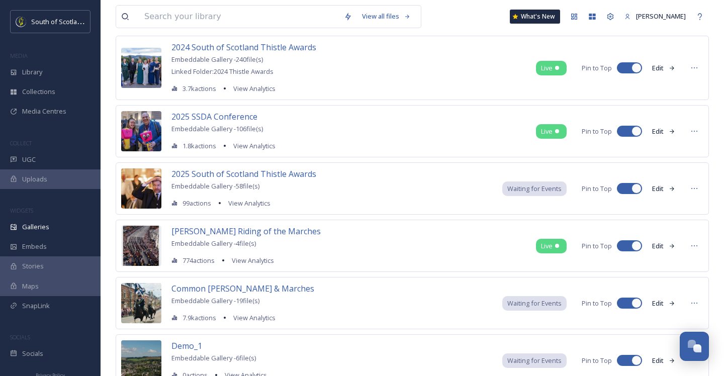
scroll to position [85, 0]
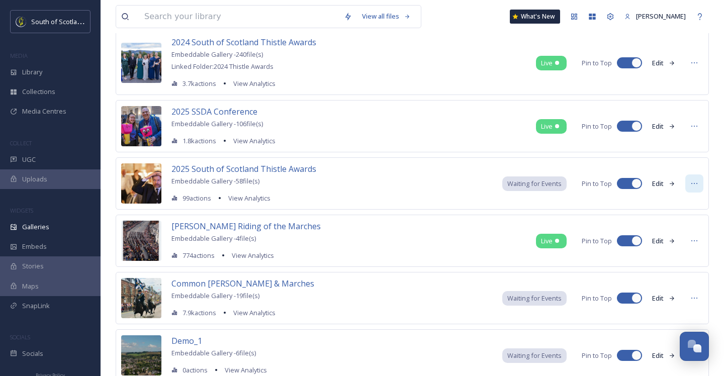
click at [693, 182] on icon at bounding box center [695, 184] width 8 height 8
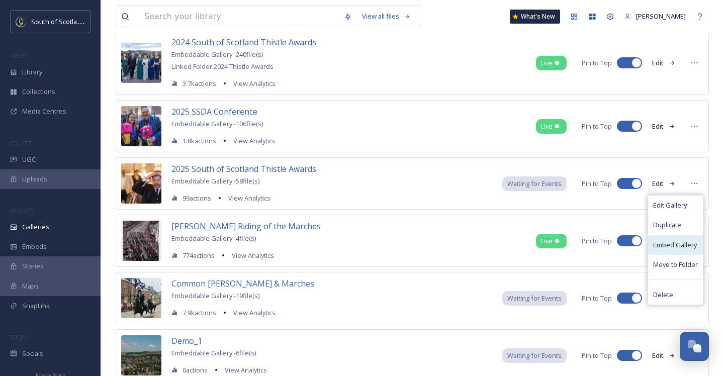
click at [685, 247] on span "Embed Gallery" at bounding box center [676, 245] width 44 height 10
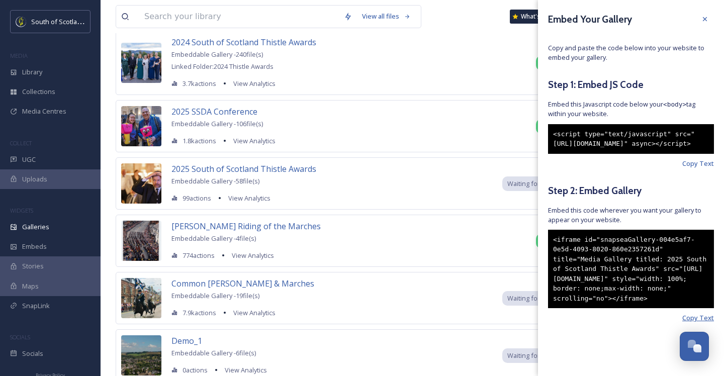
click at [712, 323] on span "Copy Text" at bounding box center [699, 318] width 32 height 10
click at [713, 323] on span "Copy Text" at bounding box center [699, 318] width 32 height 10
click at [709, 18] on icon at bounding box center [705, 19] width 8 height 8
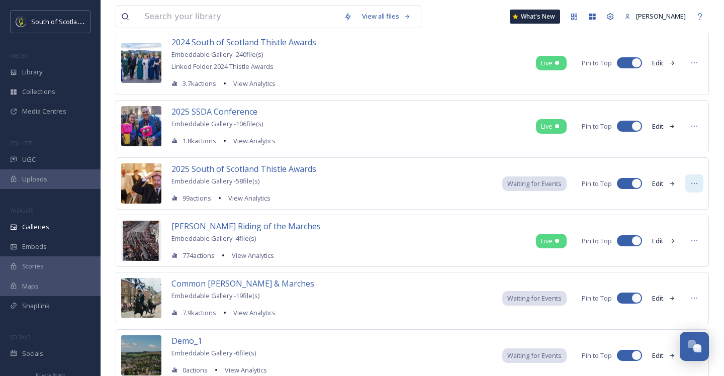
click at [694, 185] on icon at bounding box center [695, 184] width 8 height 8
click at [305, 180] on div "2025 South of Scotland Thistle Awards Embeddable Gallery - 58 file(s) 99 action…" at bounding box center [244, 183] width 145 height 41
click at [293, 171] on span "2025 South of Scotland Thistle Awards" at bounding box center [244, 169] width 145 height 11
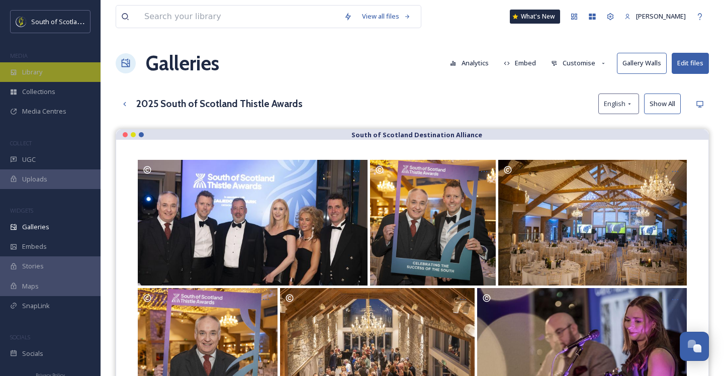
click at [42, 65] on div "Library" at bounding box center [50, 72] width 101 height 20
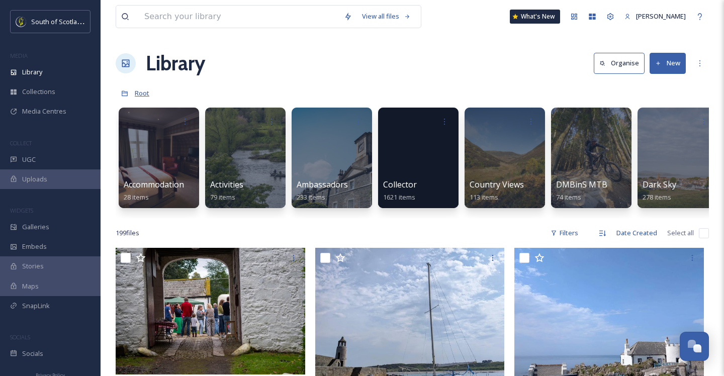
click at [140, 95] on span "Root" at bounding box center [142, 93] width 15 height 9
click at [122, 94] on icon at bounding box center [124, 93] width 7 height 7
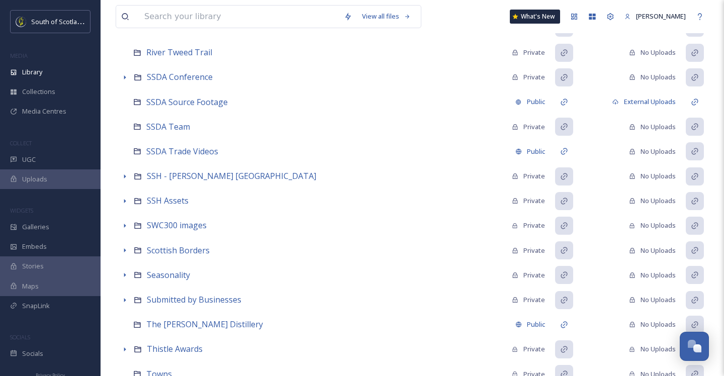
scroll to position [945, 0]
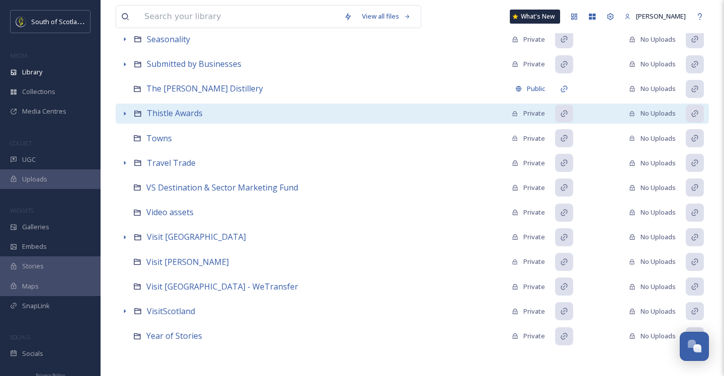
click at [125, 114] on icon at bounding box center [125, 114] width 2 height 4
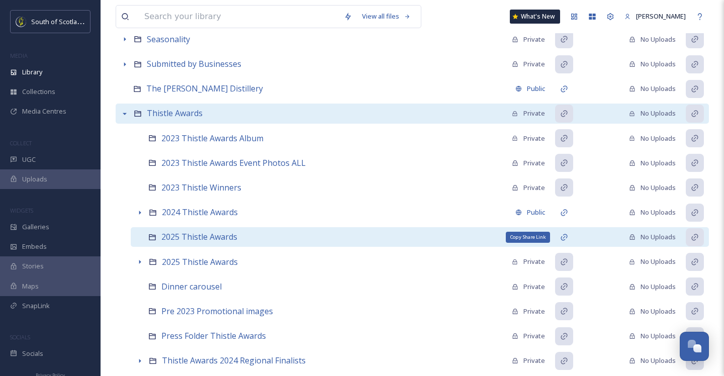
click at [564, 238] on icon at bounding box center [564, 237] width 8 height 8
